Goal: Task Accomplishment & Management: Manage account settings

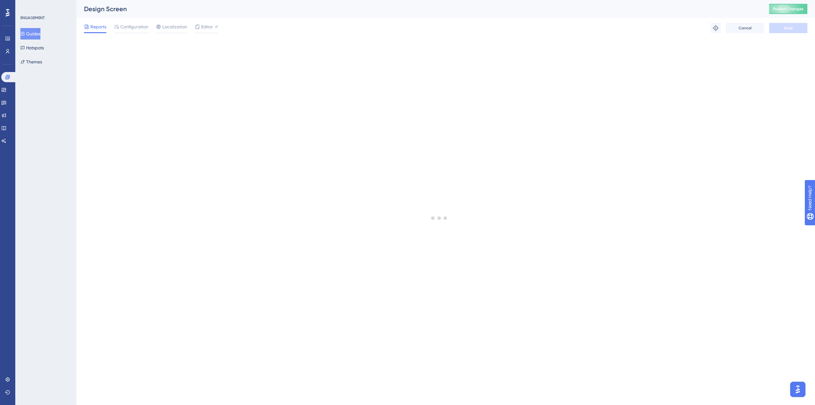
click at [784, 7] on span "Publish Changes" at bounding box center [788, 8] width 31 height 5
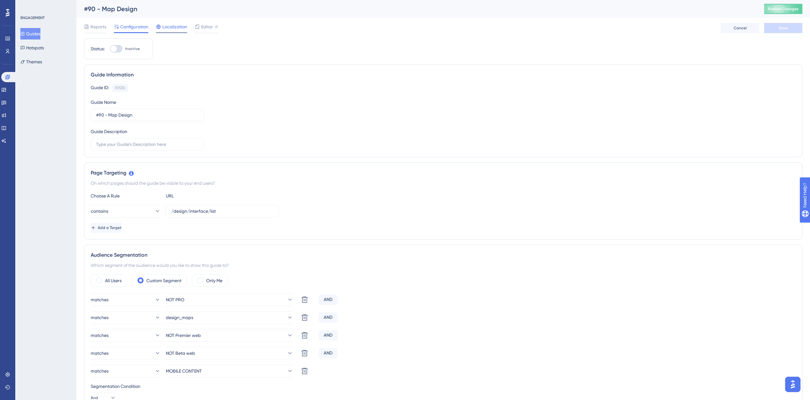
click at [175, 29] on span "Localization" at bounding box center [174, 27] width 25 height 8
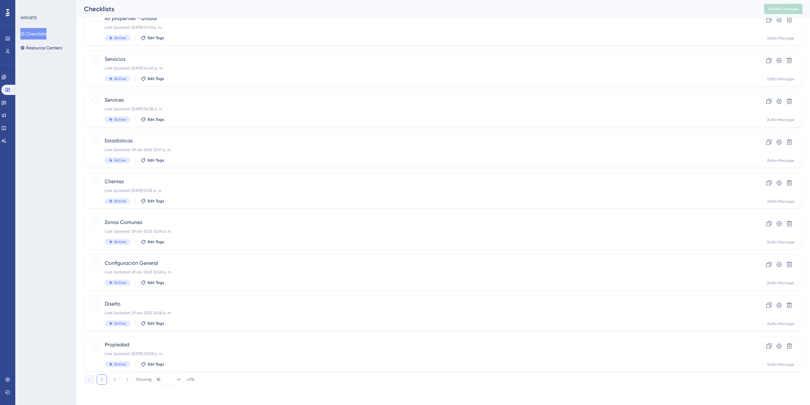
scroll to position [89, 0]
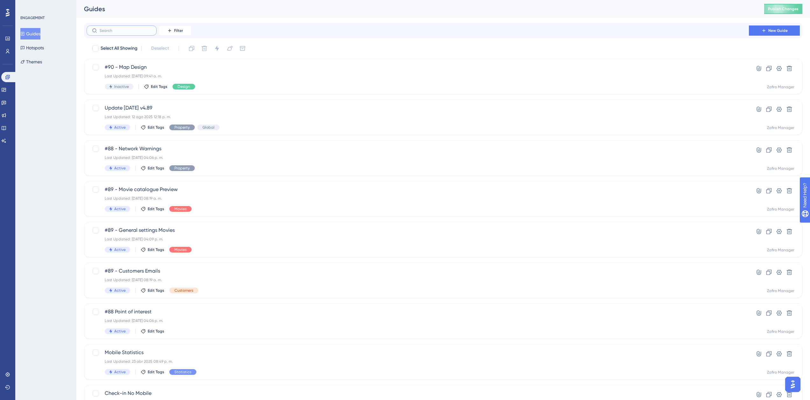
click at [111, 30] on input "text" at bounding box center [126, 30] width 52 height 4
type input "d"
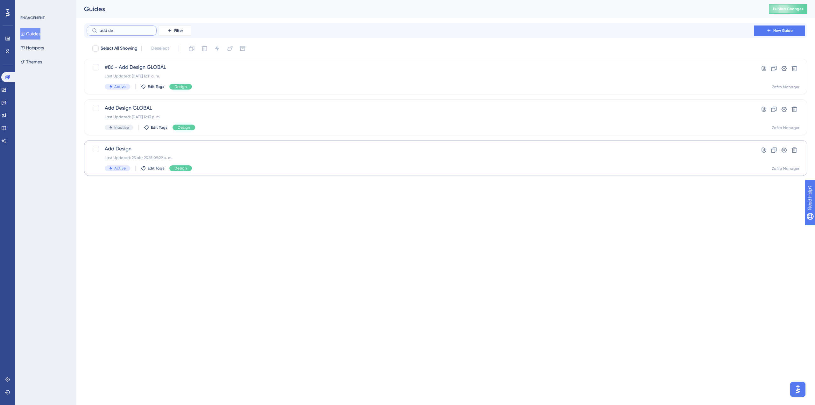
type input "add de"
click at [145, 149] on span "Add Design" at bounding box center [420, 149] width 631 height 8
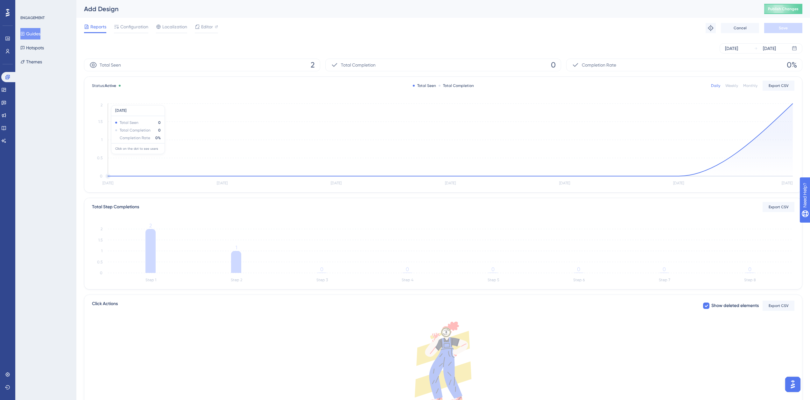
click at [145, 151] on icon "Sep 10 Sep 11 Sep 12 Sep 13 Sep 14 Sep 15 Sep 16 0 0.5 1 1.5 2" at bounding box center [443, 144] width 703 height 85
click at [205, 28] on span "Editor" at bounding box center [207, 27] width 12 height 8
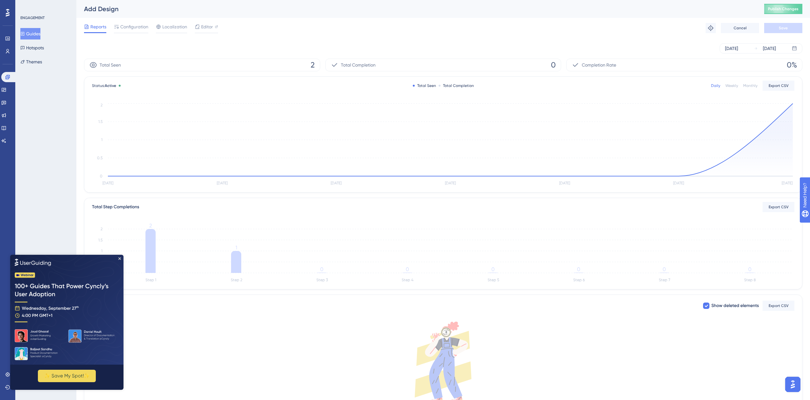
click at [29, 32] on button "Guides" at bounding box center [30, 33] width 20 height 11
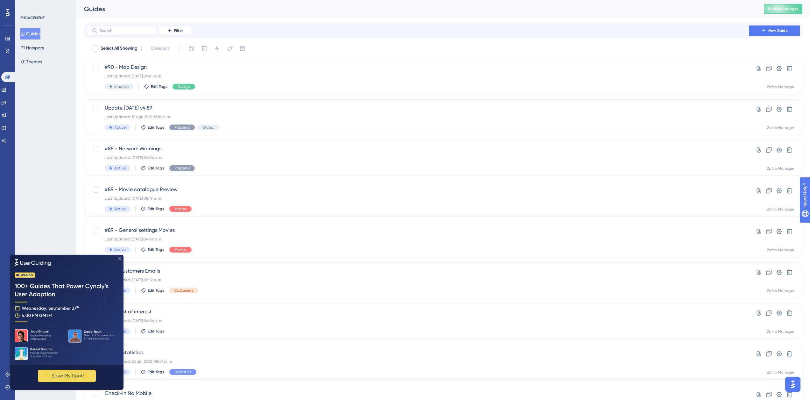
drag, startPoint x: 119, startPoint y: 258, endPoint x: 162, endPoint y: 482, distance: 227.6
click at [119, 258] on icon "Close Preview" at bounding box center [119, 258] width 3 height 3
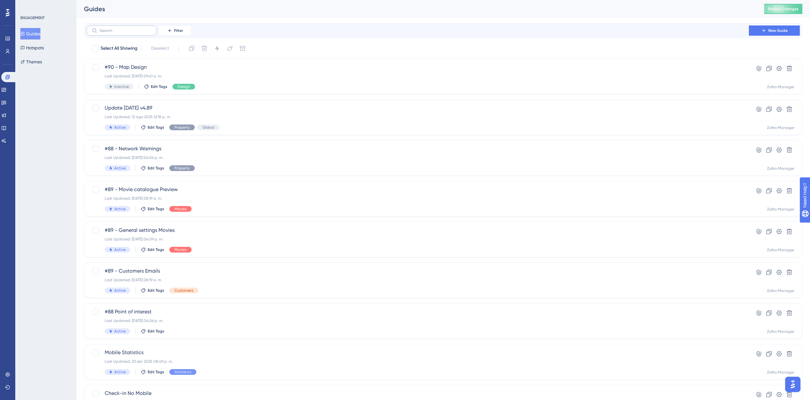
click at [99, 27] on label at bounding box center [122, 30] width 70 height 10
click at [100, 28] on input "text" at bounding box center [126, 30] width 52 height 4
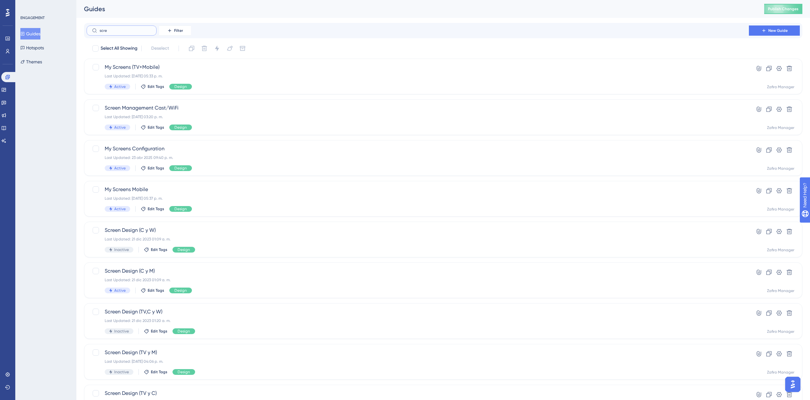
type input "scren"
checkbox input "true"
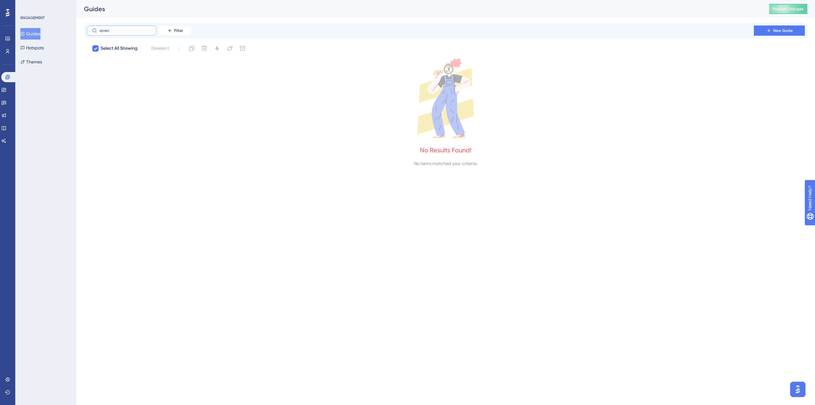
type input "scre"
checkbox input "false"
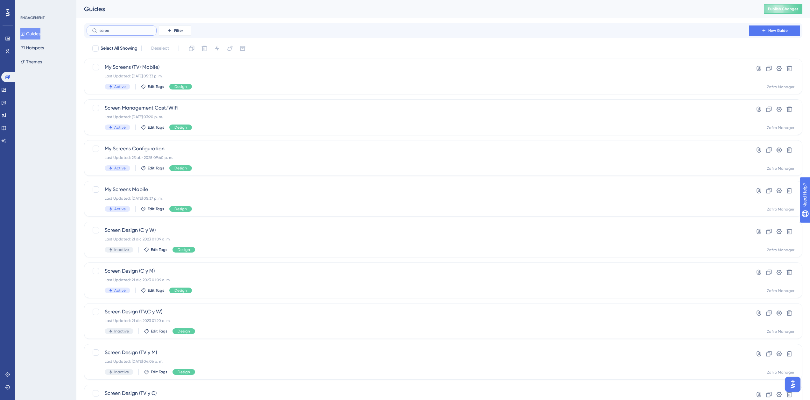
type input "screeb"
checkbox input "true"
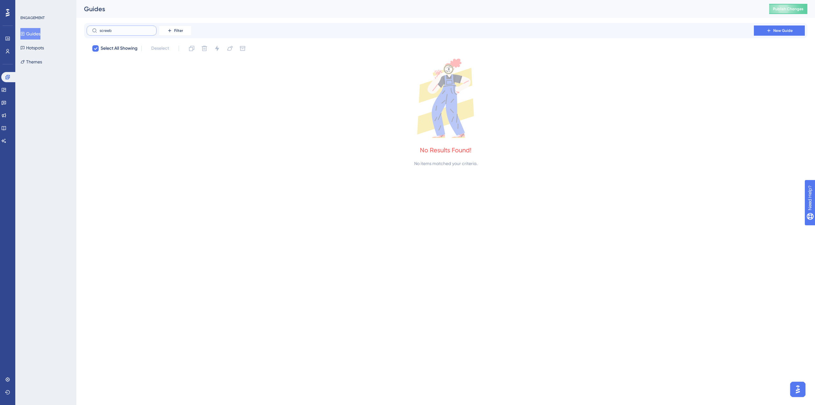
type input "scree"
checkbox input "false"
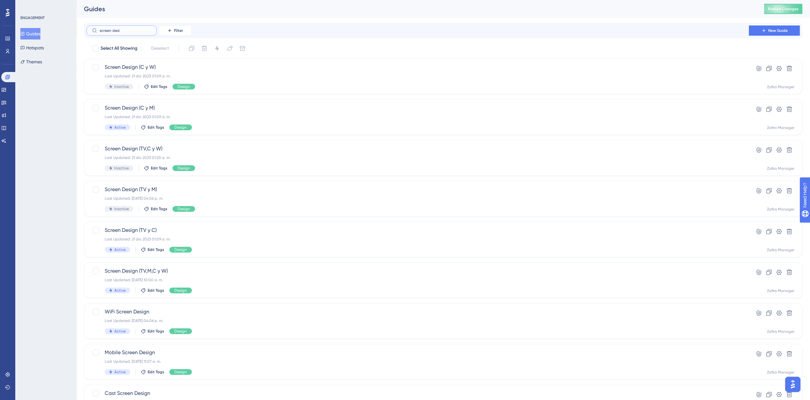
type input "screen desi"
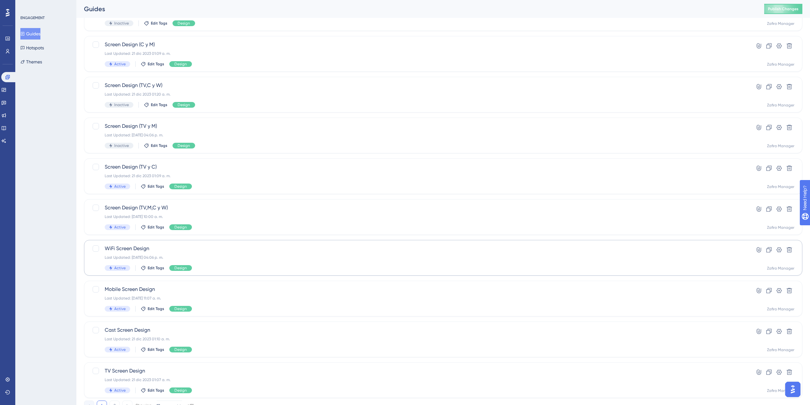
scroll to position [64, 0]
click at [167, 329] on span "Cast Screen Design" at bounding box center [418, 330] width 626 height 8
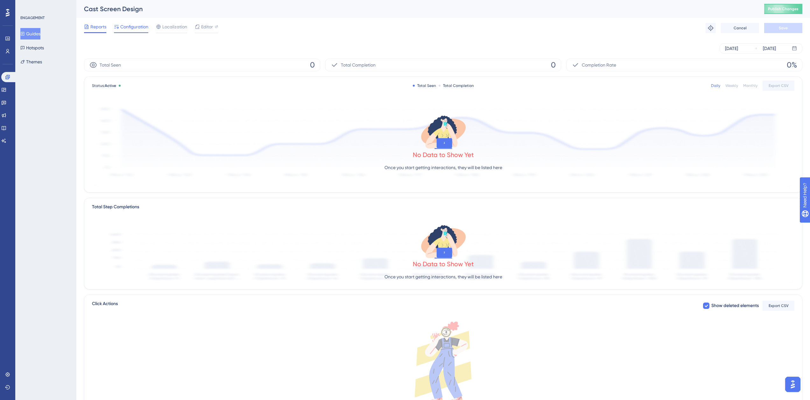
click at [129, 27] on span "Configuration" at bounding box center [134, 27] width 28 height 8
click at [142, 26] on span "Configuration" at bounding box center [134, 27] width 28 height 8
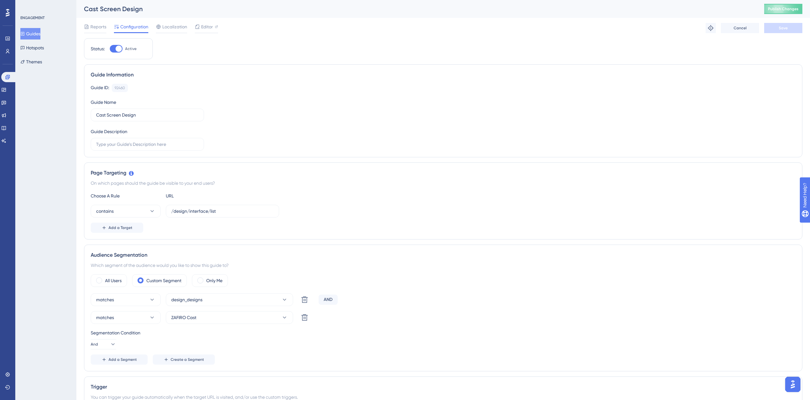
click at [27, 36] on button "Guides" at bounding box center [30, 33] width 20 height 11
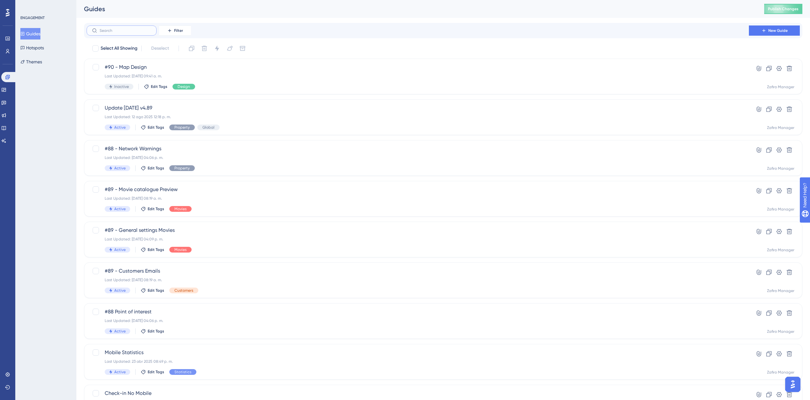
click at [107, 31] on input "text" at bounding box center [126, 30] width 52 height 4
type input "screen design"
click at [193, 71] on span "Screen Design (C y W)" at bounding box center [418, 67] width 626 height 8
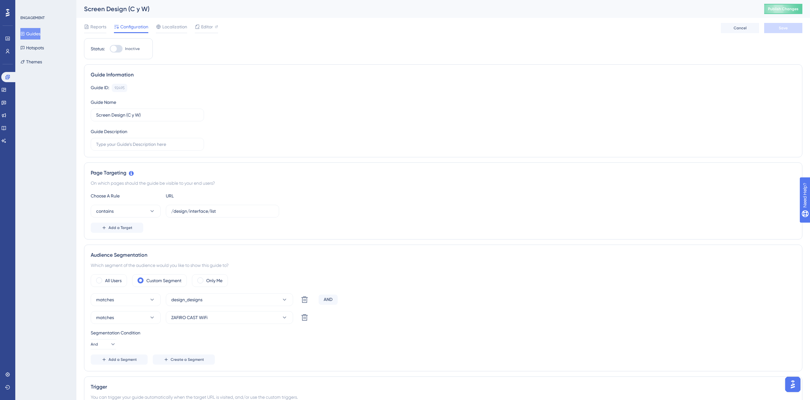
click at [114, 49] on div at bounding box center [113, 49] width 6 height 6
click at [110, 49] on input "Inactive" at bounding box center [109, 49] width 0 height 0
checkbox input "true"
click at [792, 32] on button "Save" at bounding box center [783, 28] width 38 height 10
click at [797, 11] on span "Publish Changes" at bounding box center [783, 8] width 31 height 5
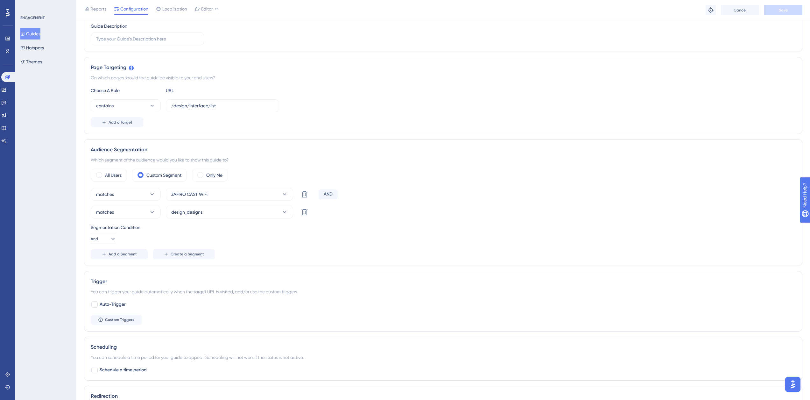
scroll to position [74, 0]
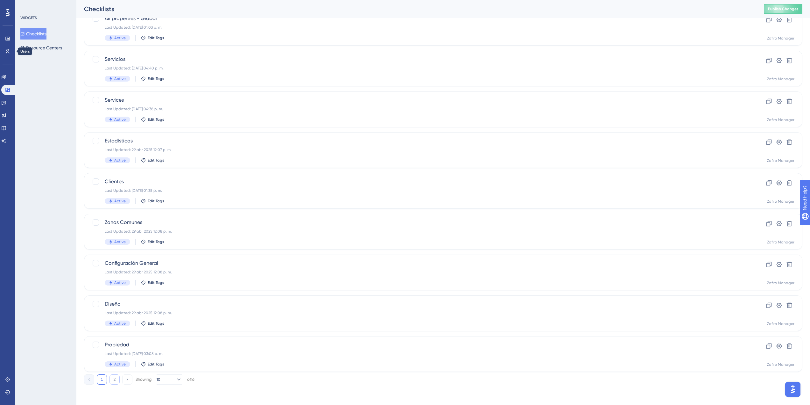
click at [113, 379] on button "2" at bounding box center [114, 379] width 10 height 10
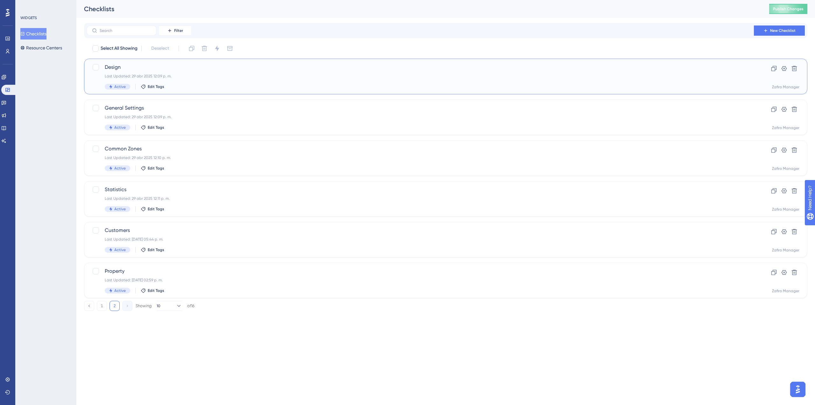
click at [134, 70] on span "Design" at bounding box center [420, 67] width 631 height 8
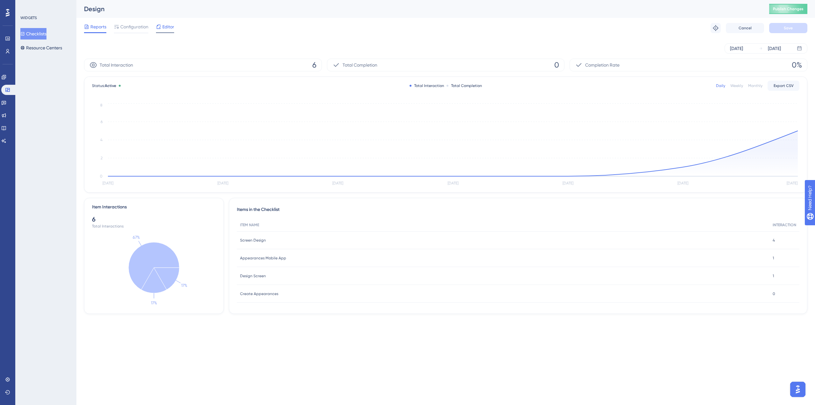
click at [156, 26] on icon at bounding box center [158, 26] width 5 height 5
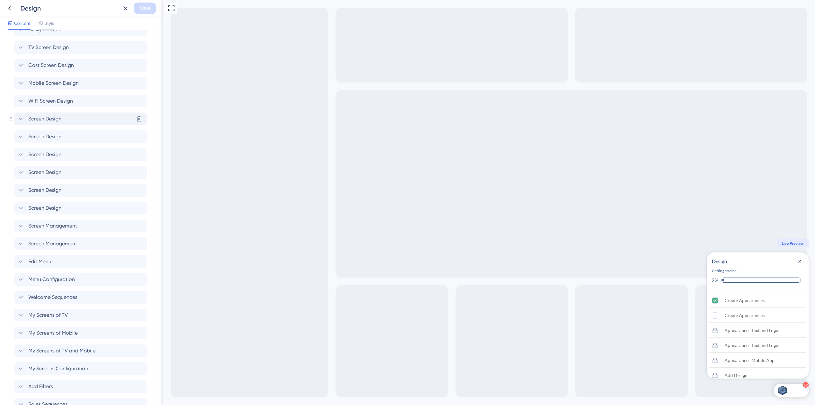
scroll to position [382, 0]
click at [24, 120] on icon at bounding box center [21, 119] width 8 height 8
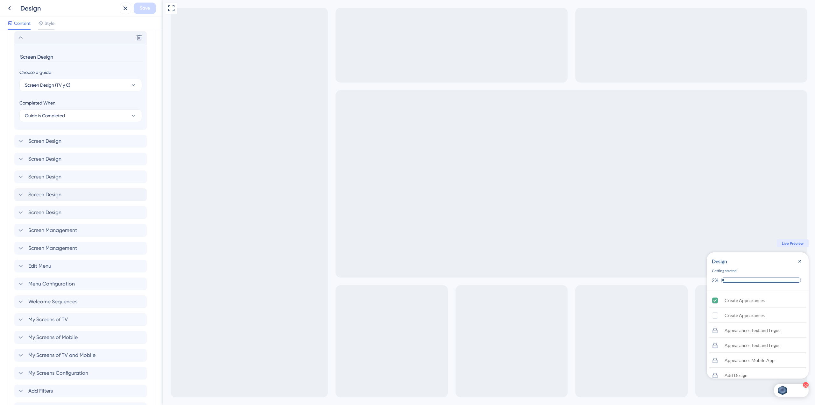
scroll to position [465, 0]
click at [36, 140] on span "Screen Design" at bounding box center [44, 140] width 33 height 8
click at [38, 138] on span "Screen Design" at bounding box center [44, 140] width 33 height 8
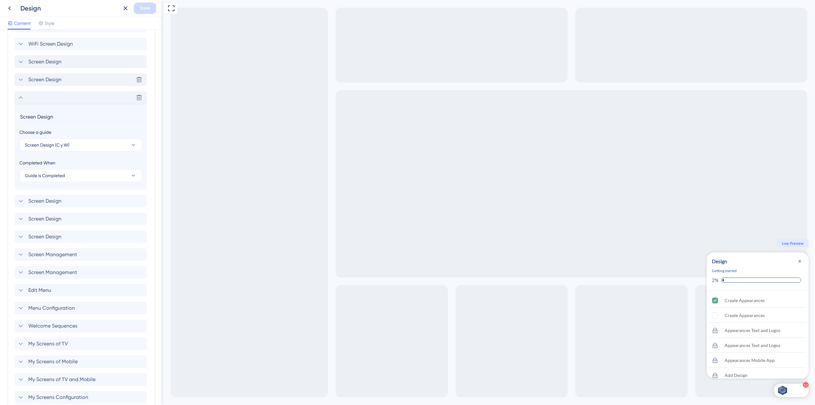
scroll to position [437, 0]
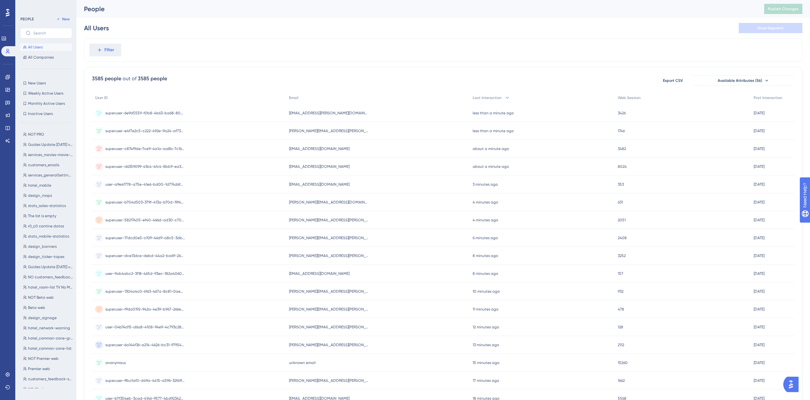
click at [328, 107] on div "mar.palacios@zafiro.tv mar.palacios@zafiro.tv" at bounding box center [378, 113] width 184 height 18
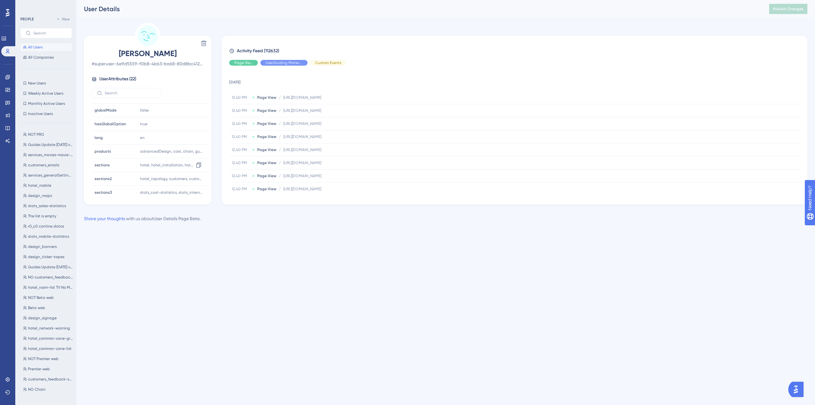
scroll to position [120, 0]
